Goal: Find specific page/section: Find specific page/section

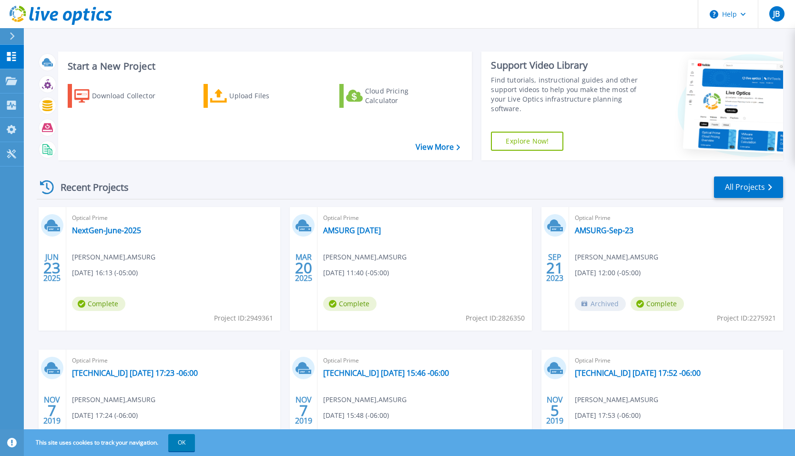
click at [17, 306] on div "Dashboard Dashboard Projects Projects Search Projects Upload SIOKIT & Files Opt…" at bounding box center [12, 251] width 24 height 412
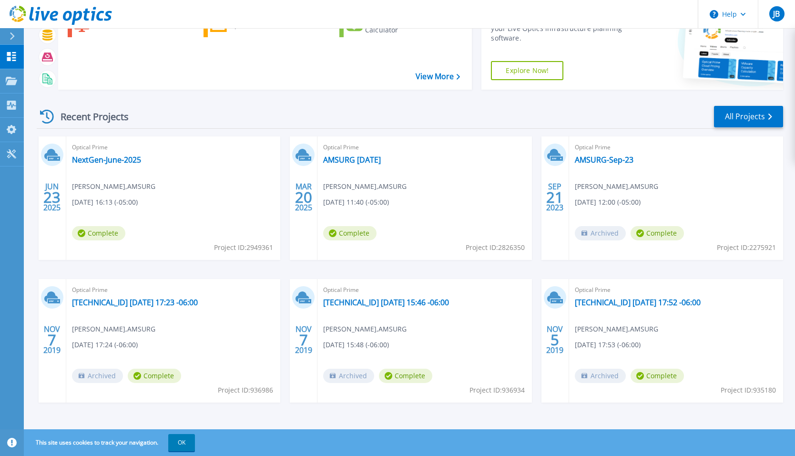
scroll to position [72, 0]
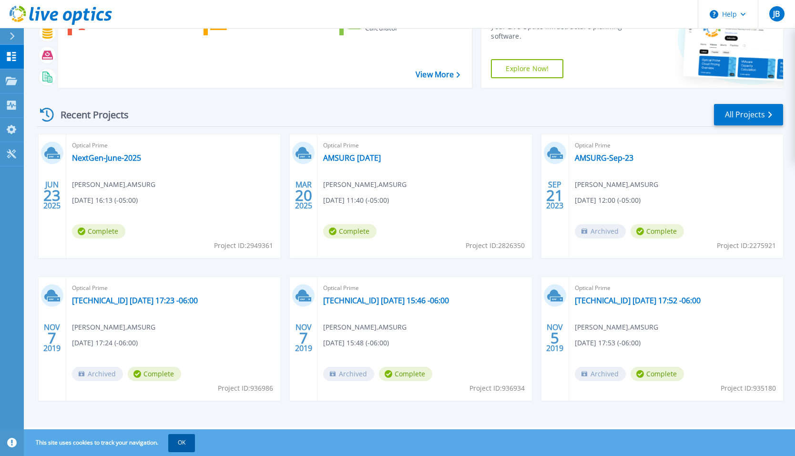
click at [186, 439] on button "OK" at bounding box center [181, 442] width 27 height 17
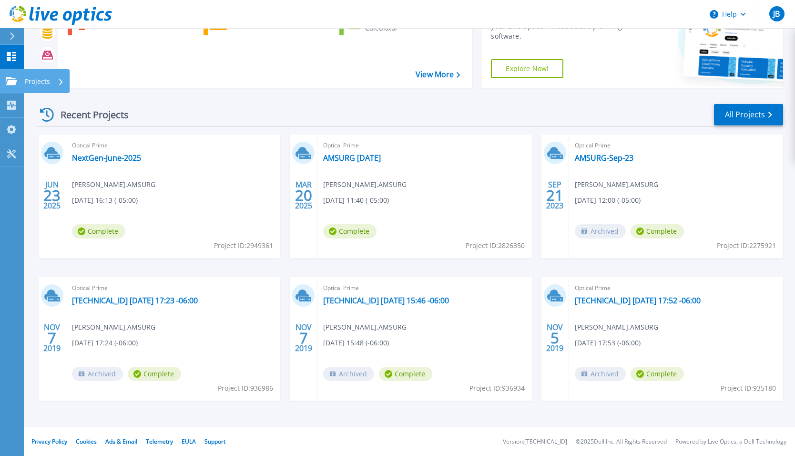
click at [9, 87] on link "Projects Projects" at bounding box center [12, 81] width 24 height 24
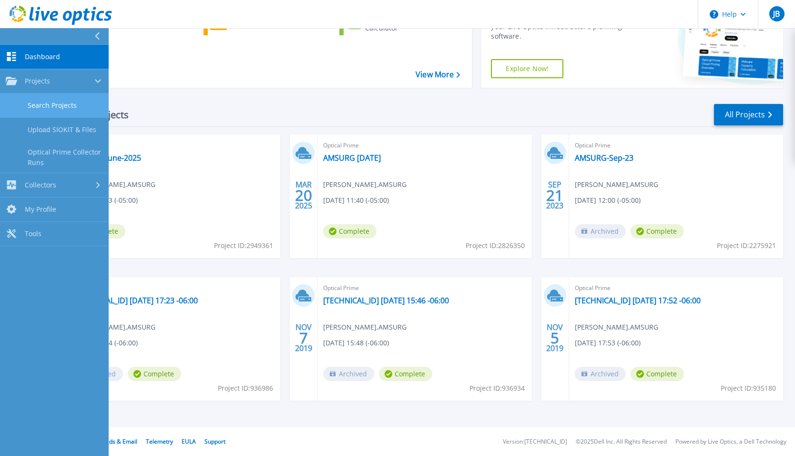
click at [56, 104] on link "Search Projects" at bounding box center [54, 105] width 109 height 24
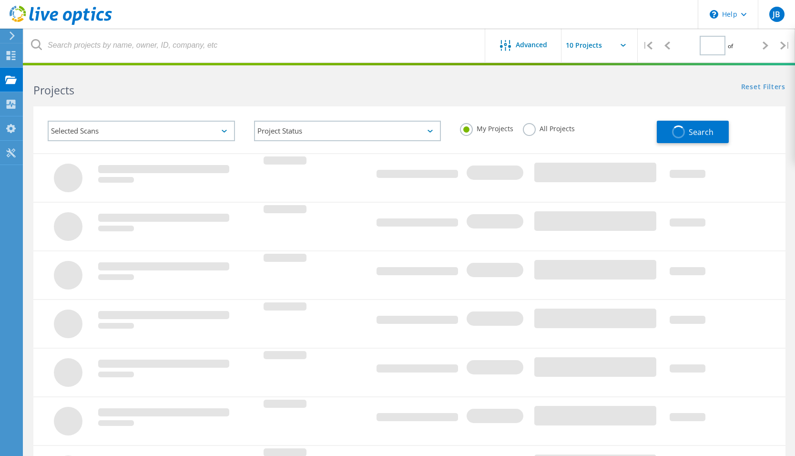
type input "1"
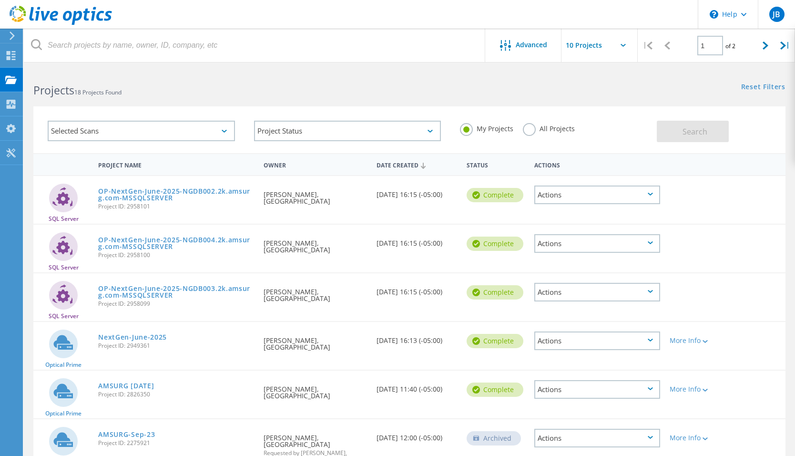
click at [127, 132] on div "Selected Scans" at bounding box center [141, 131] width 187 height 21
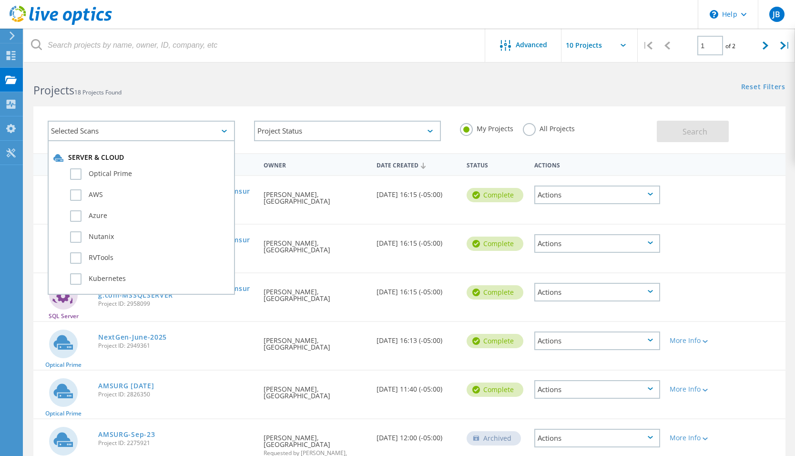
click at [231, 73] on div "Projects 18 Projects Found" at bounding box center [217, 81] width 386 height 25
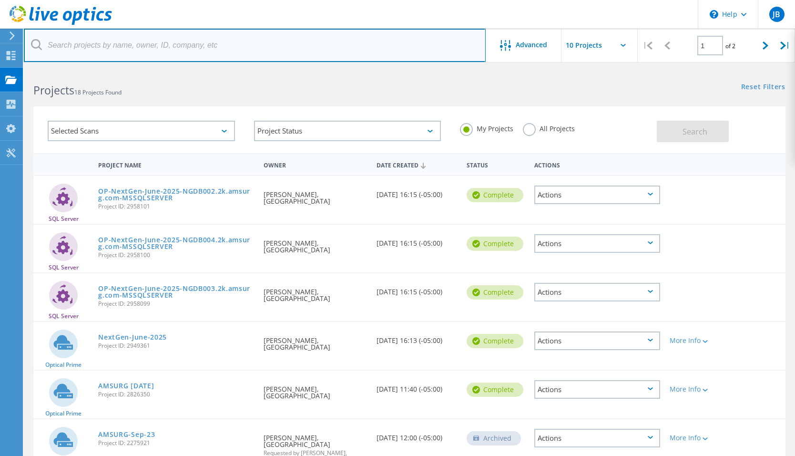
click at [139, 43] on input "text" at bounding box center [255, 45] width 462 height 33
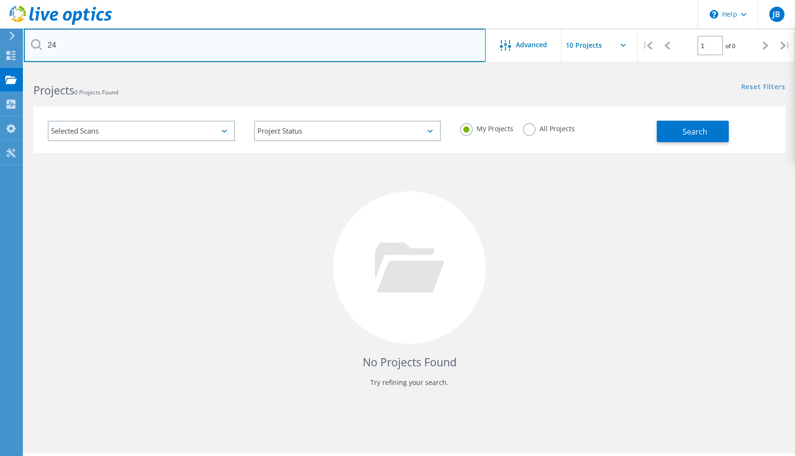
type input "2"
